Goal: Register for event/course

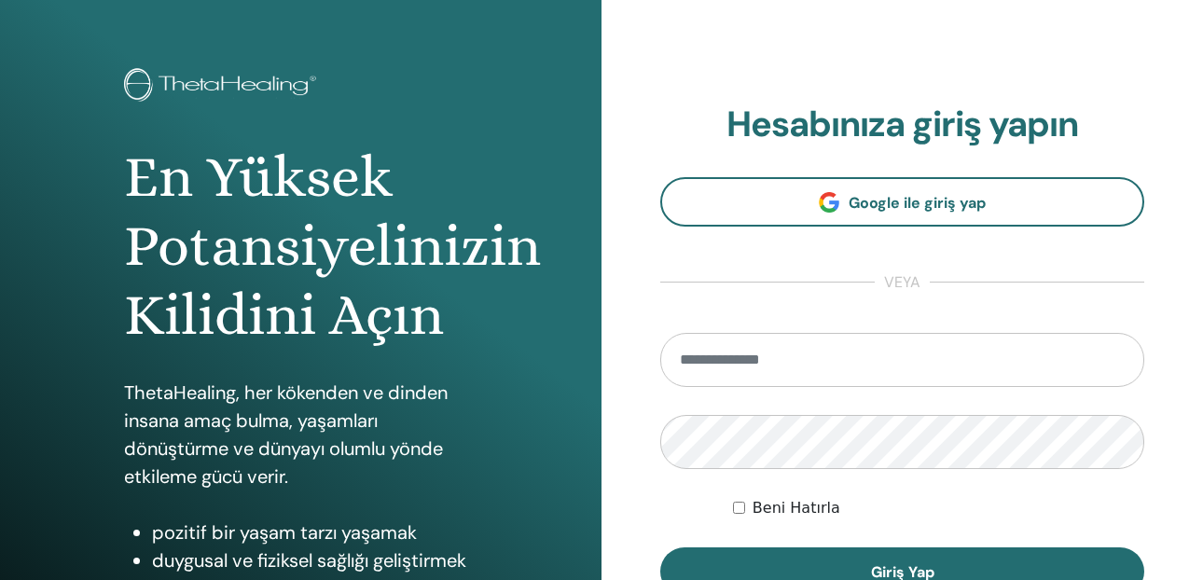
scroll to position [93, 0]
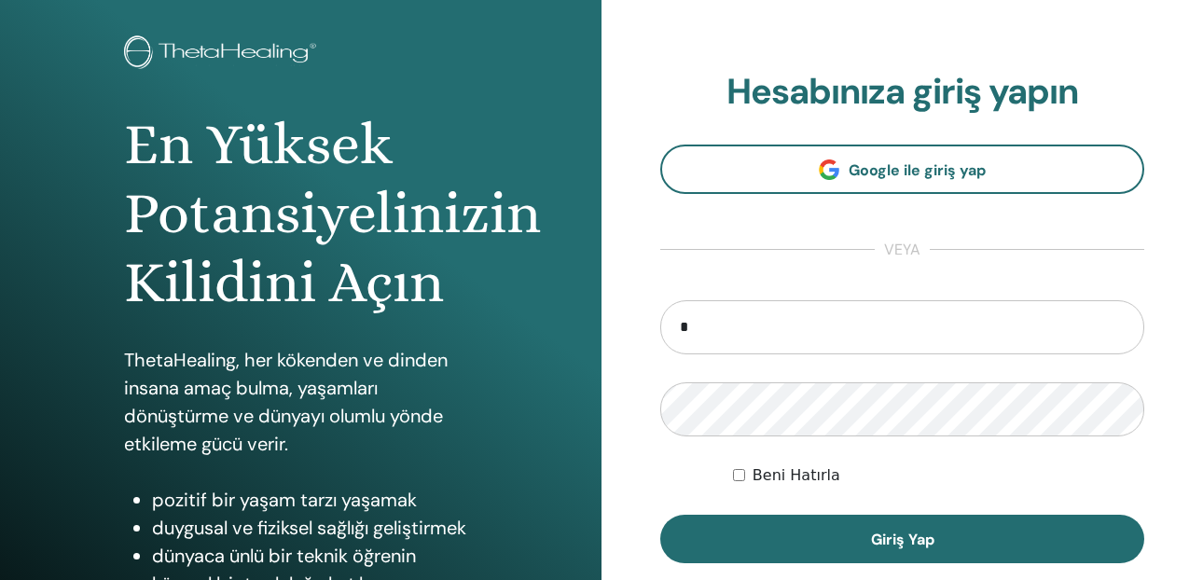
type input "**********"
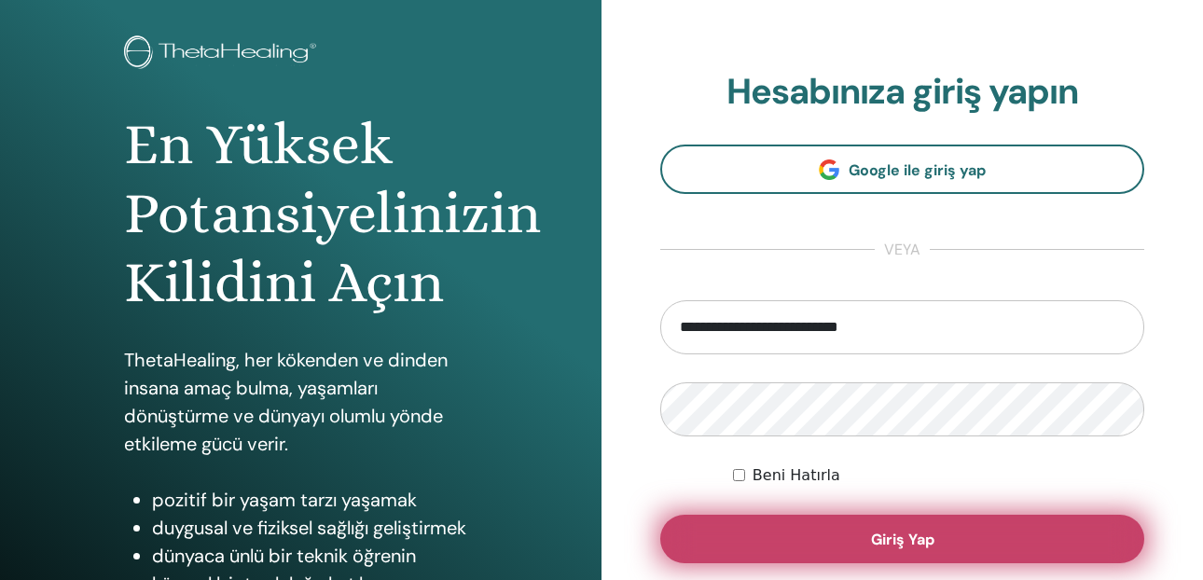
click at [934, 524] on button "Giriş Yap" at bounding box center [902, 539] width 484 height 48
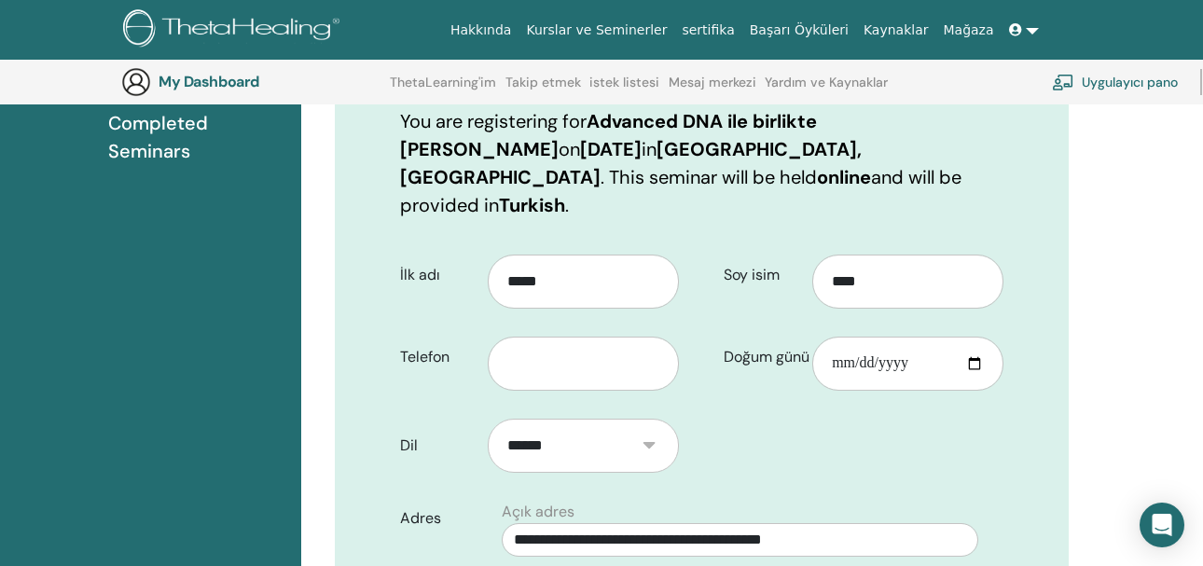
scroll to position [418, 0]
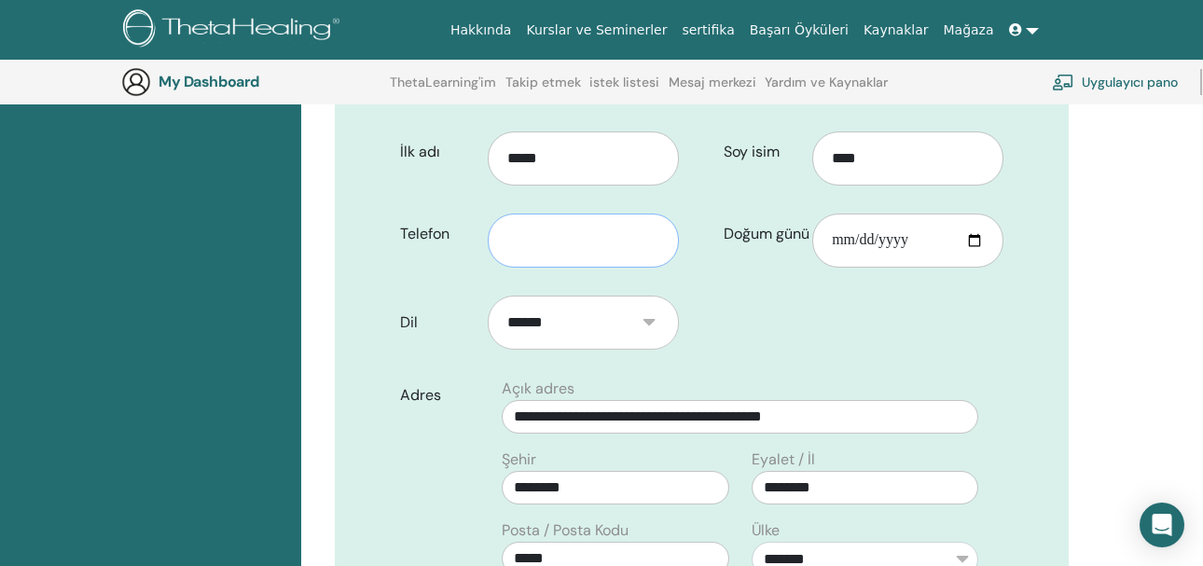
click at [552, 222] on input "text" at bounding box center [583, 241] width 191 height 54
type input "**********"
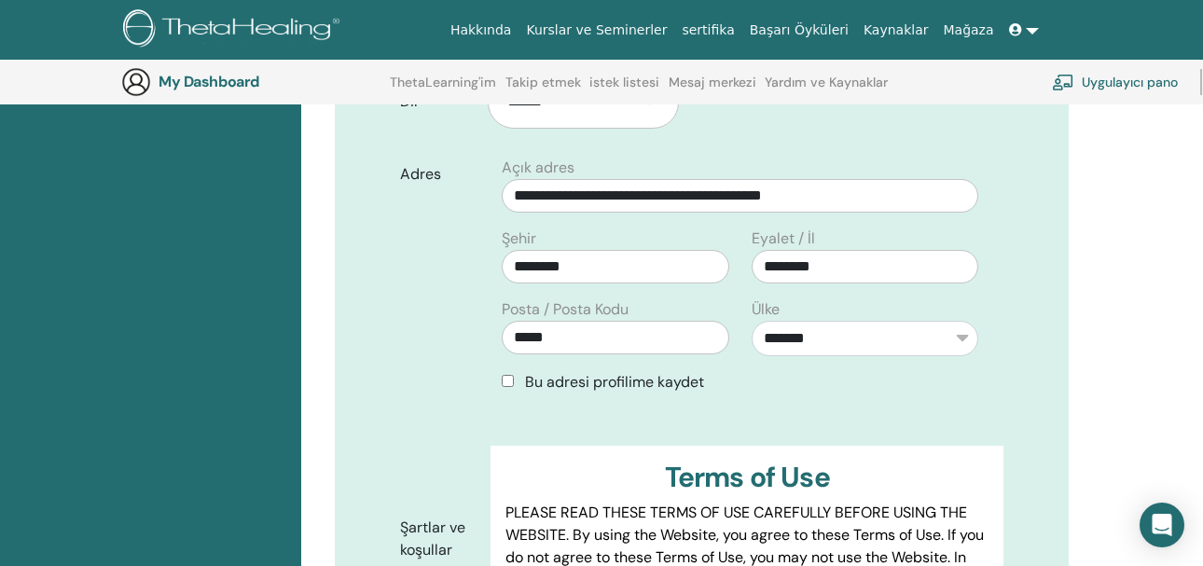
scroll to position [697, 0]
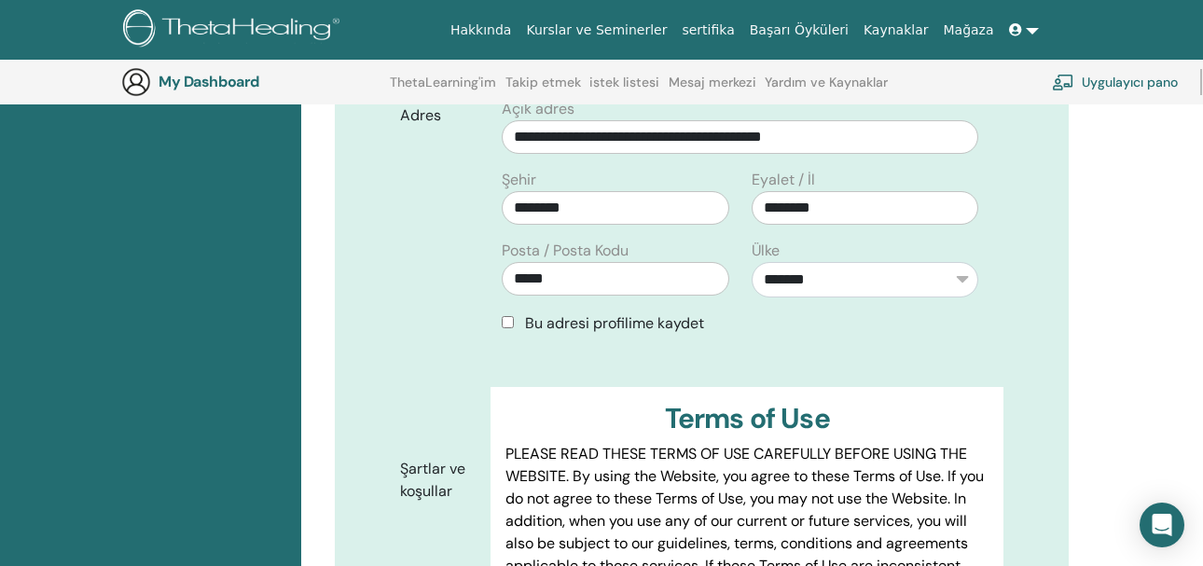
click at [501, 312] on div "Bu adresi profilime kaydet" at bounding box center [739, 323] width 499 height 22
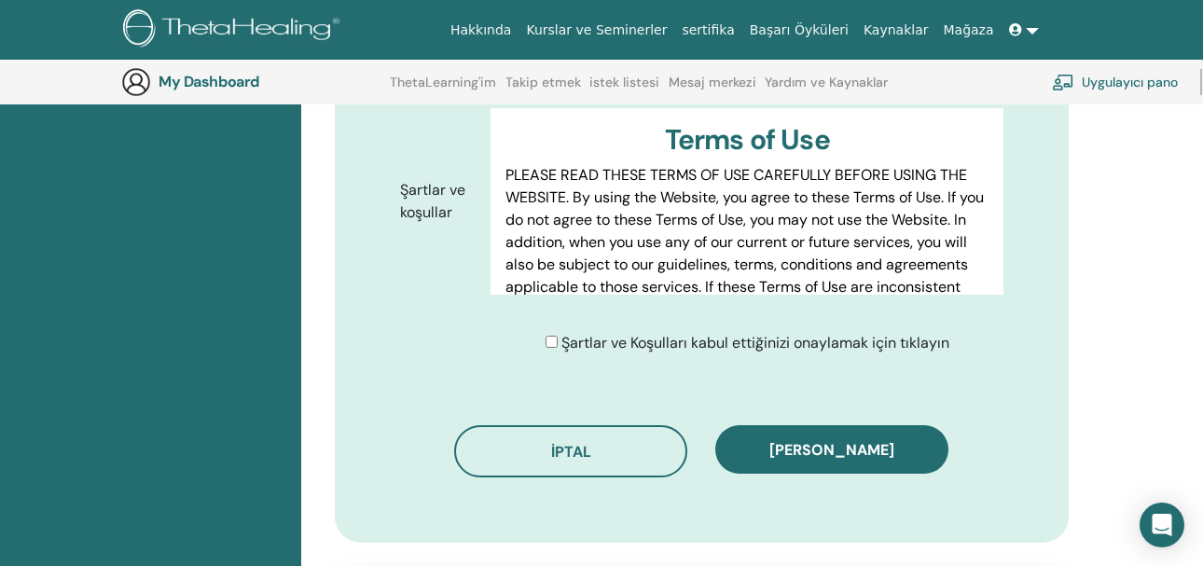
scroll to position [977, 0]
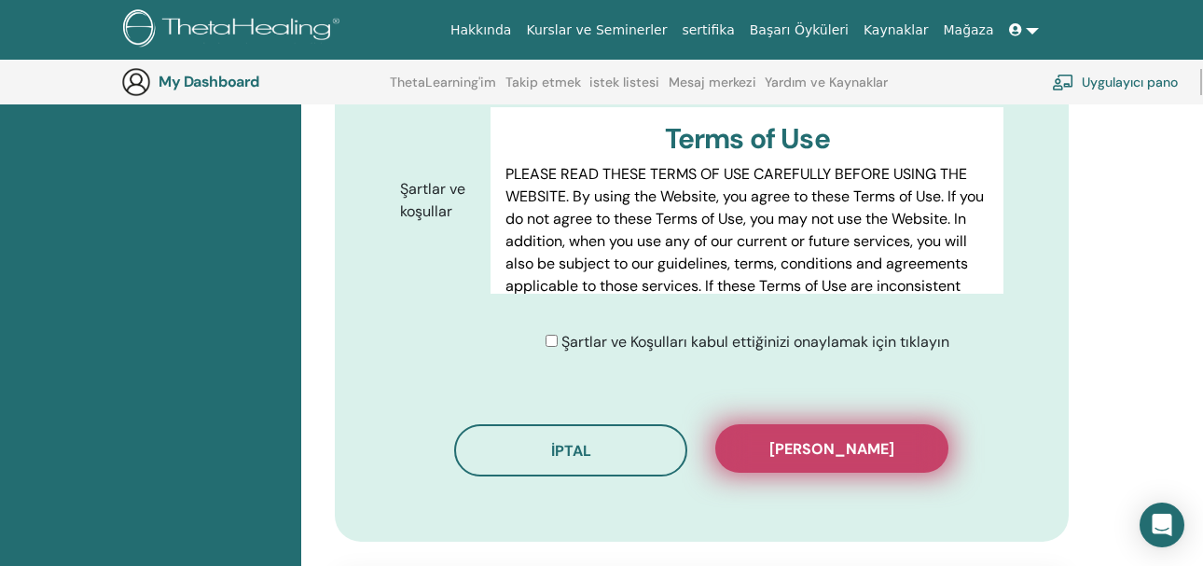
click at [798, 439] on span "[PERSON_NAME]" at bounding box center [831, 449] width 125 height 20
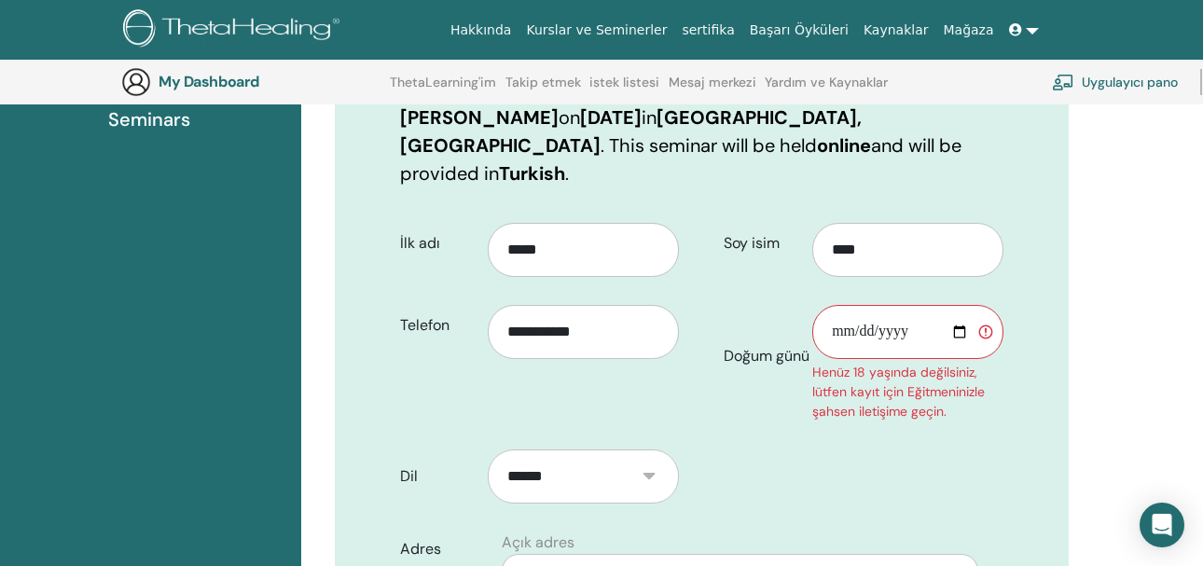
scroll to position [324, 0]
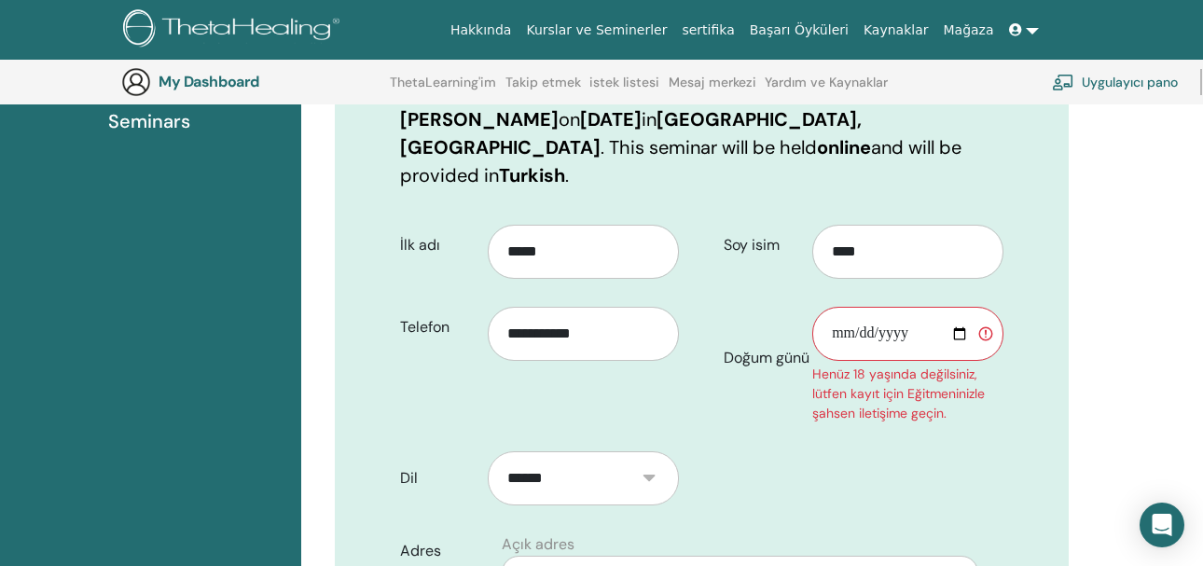
click at [897, 319] on input "Doğum günü" at bounding box center [907, 334] width 191 height 54
type input "**********"
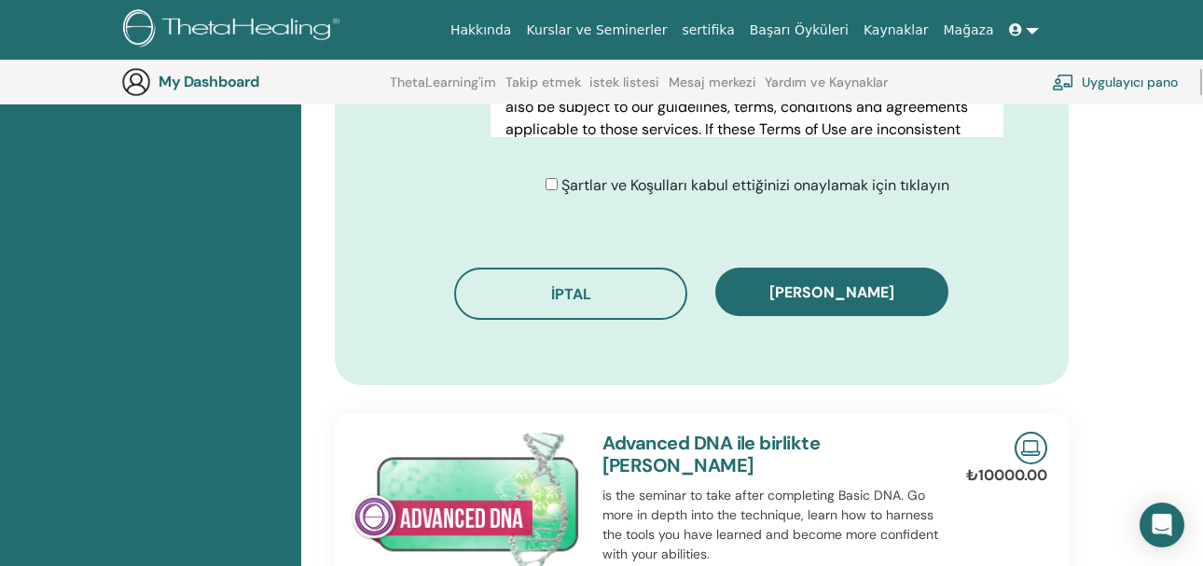
scroll to position [1192, 0]
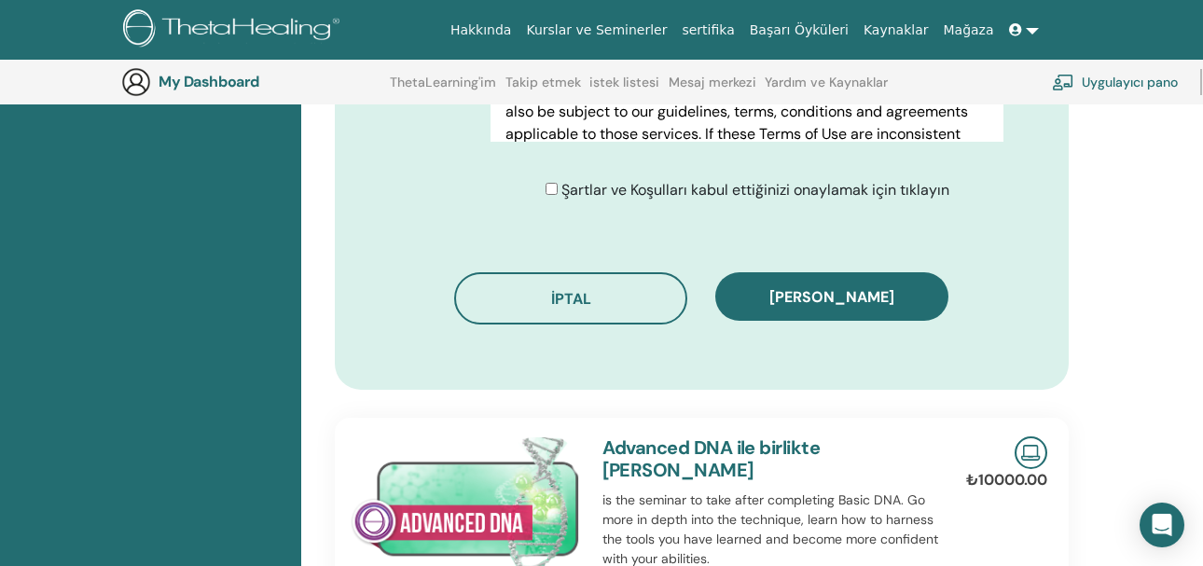
click at [867, 287] on span "[PERSON_NAME]" at bounding box center [831, 297] width 125 height 20
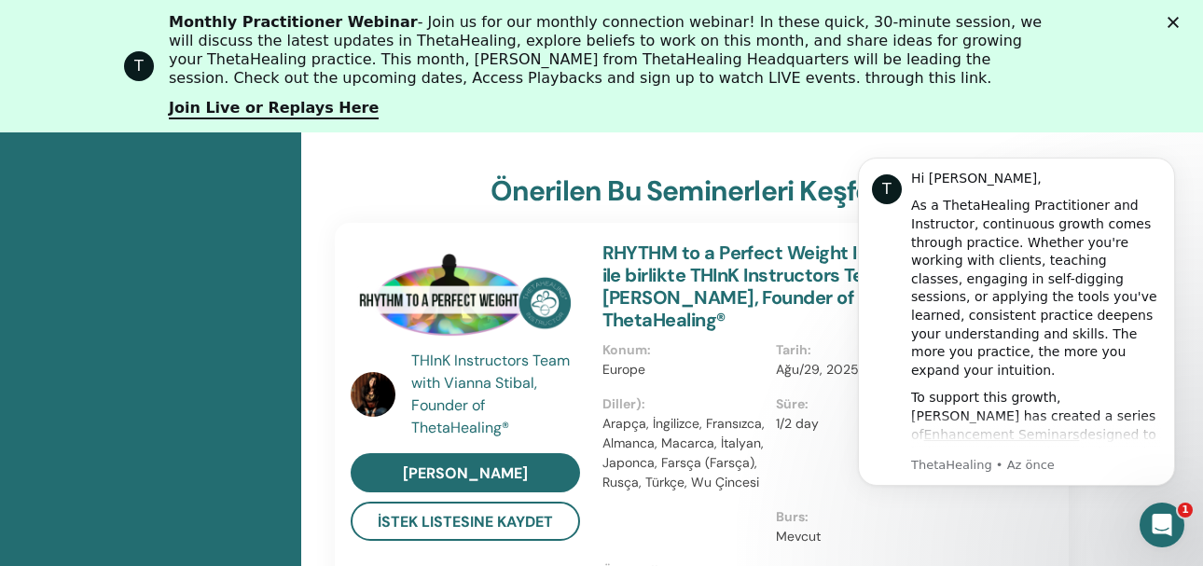
scroll to position [889, 0]
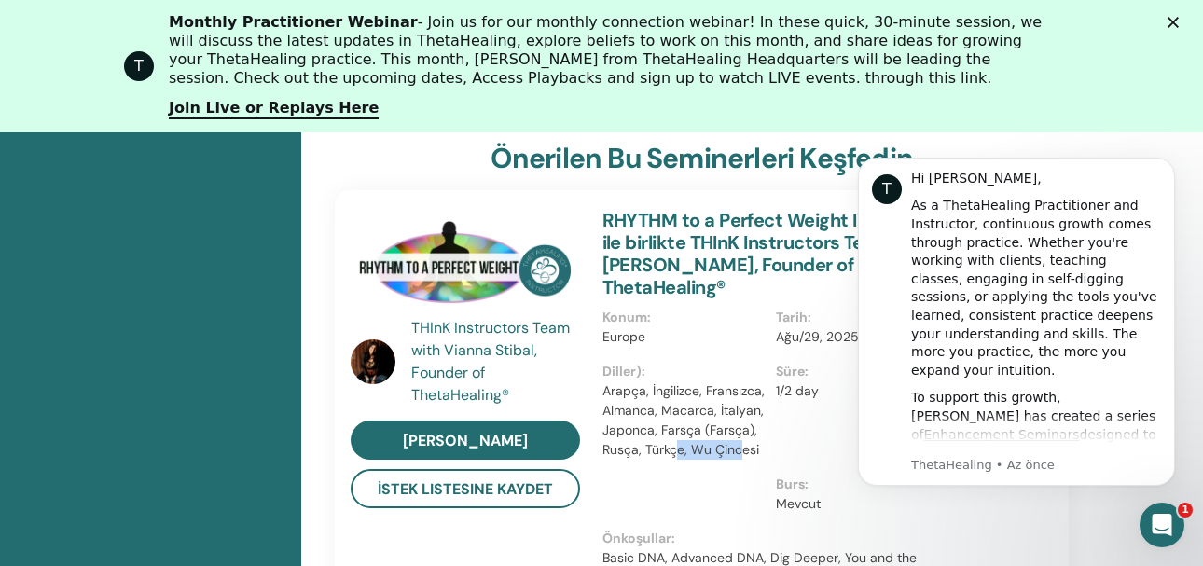
drag, startPoint x: 674, startPoint y: 388, endPoint x: 741, endPoint y: 385, distance: 67.2
click at [741, 385] on p "Arapça, İngilizce, Fransızca, Almanca, Macarca, İtalyan, Japonca, Farsça (Farsç…" at bounding box center [683, 420] width 163 height 78
click at [741, 384] on p "Arapça, İngilizce, Fransızca, Almanca, Macarca, İtalyan, Japonca, Farsça (Farsç…" at bounding box center [683, 420] width 163 height 78
click at [892, 186] on div "T" at bounding box center [887, 189] width 30 height 30
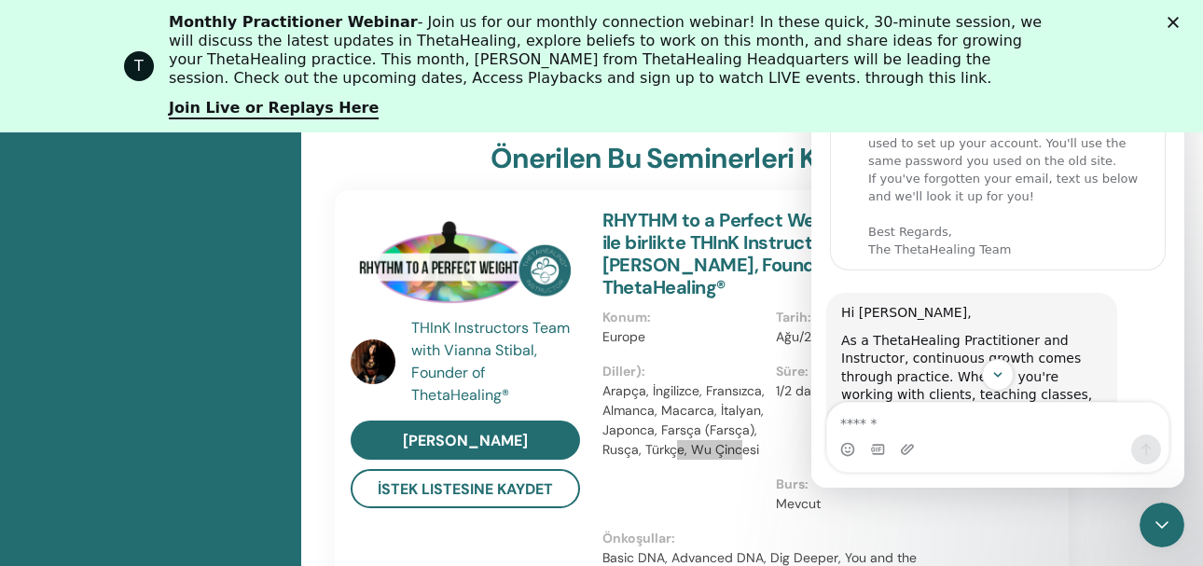
scroll to position [0, 0]
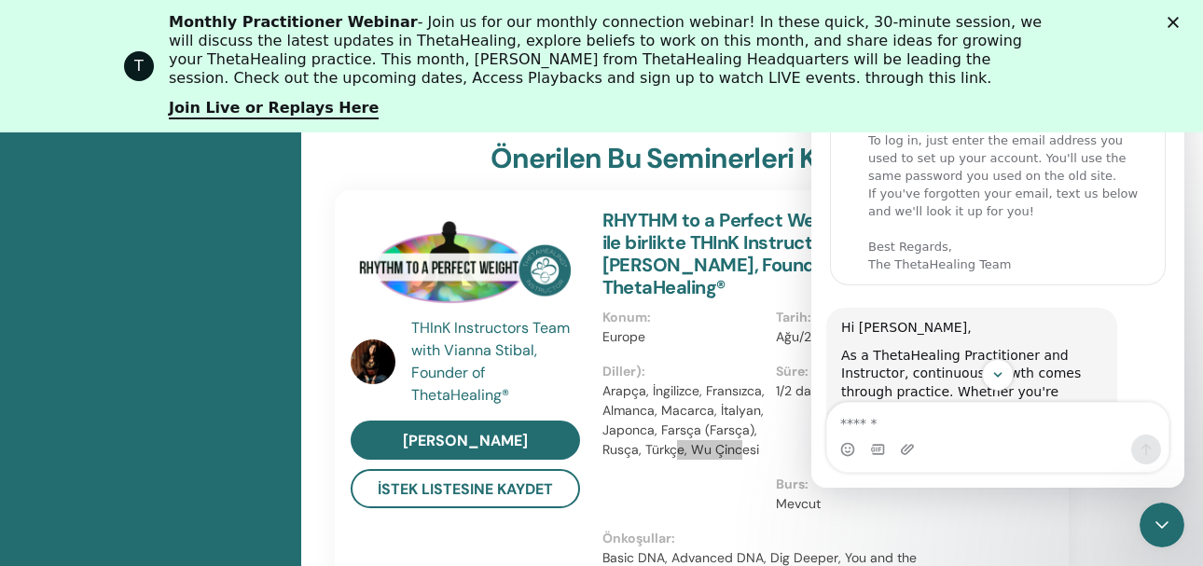
click at [1179, 21] on polygon "Kapat" at bounding box center [1172, 22] width 11 height 11
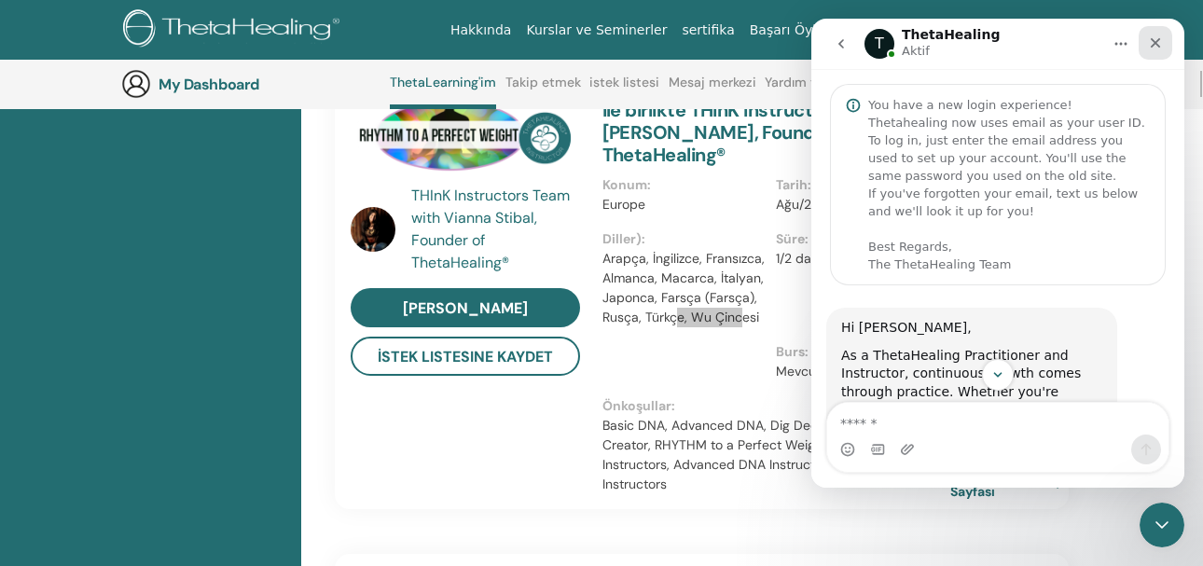
click at [1153, 38] on icon "Kapat" at bounding box center [1155, 42] width 15 height 15
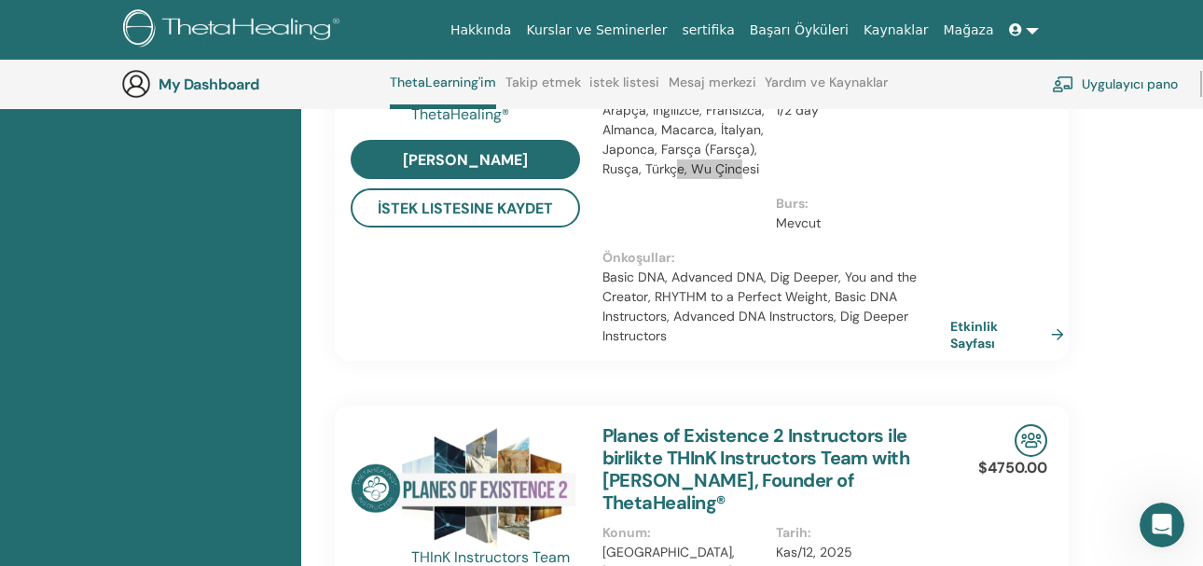
scroll to position [889, 0]
